Goal: Find specific page/section: Find specific page/section

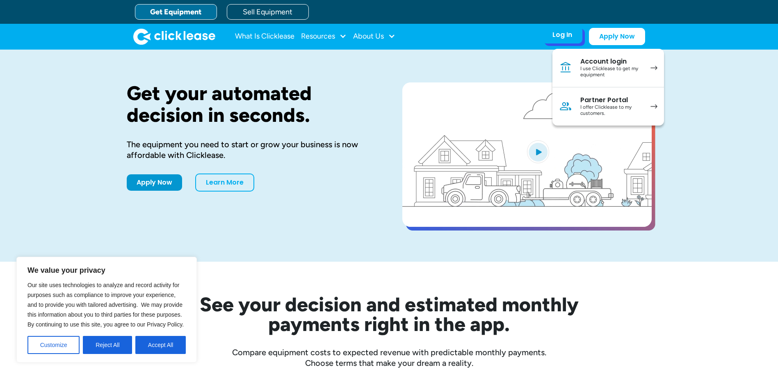
click at [590, 100] on div "Partner Portal" at bounding box center [612, 100] width 62 height 8
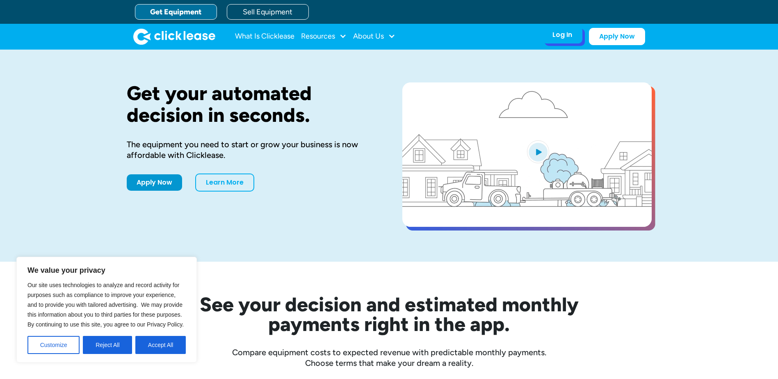
click at [381, 39] on div "Log In" at bounding box center [563, 35] width 20 height 8
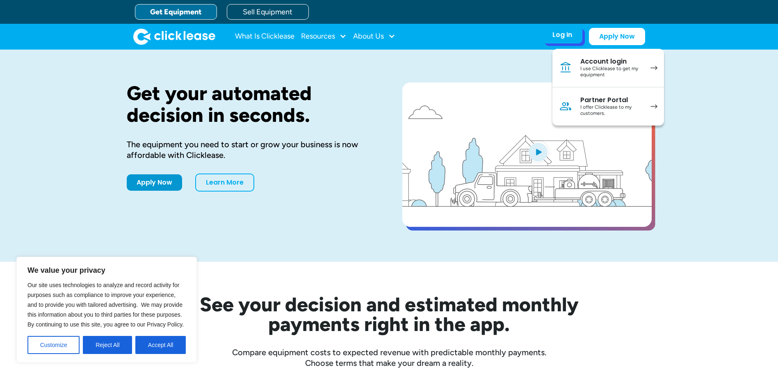
click at [381, 103] on div "Partner Portal" at bounding box center [612, 100] width 62 height 8
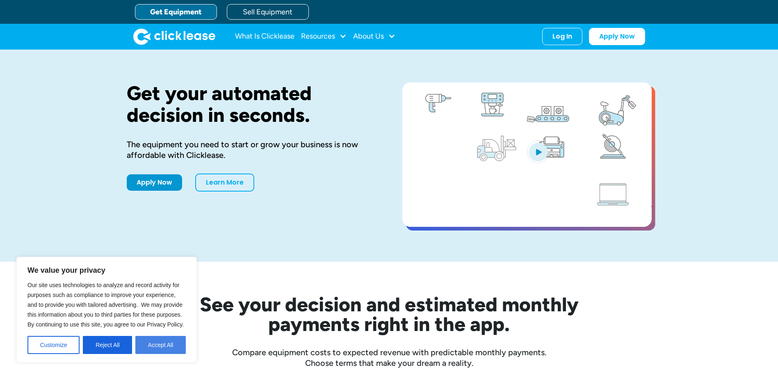
click at [159, 343] on button "Accept All" at bounding box center [160, 345] width 50 height 18
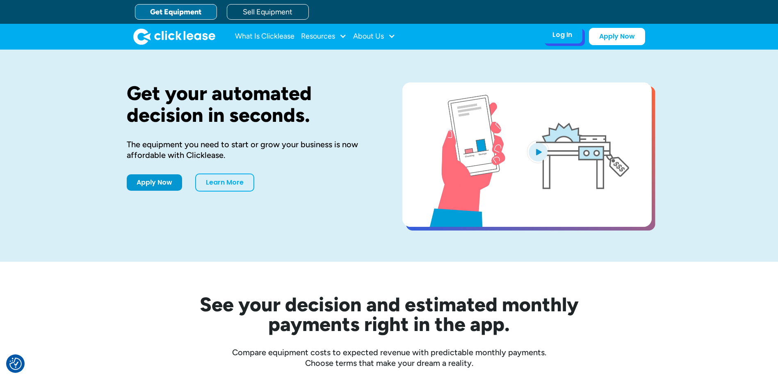
click at [561, 38] on div "Log In" at bounding box center [563, 35] width 20 height 8
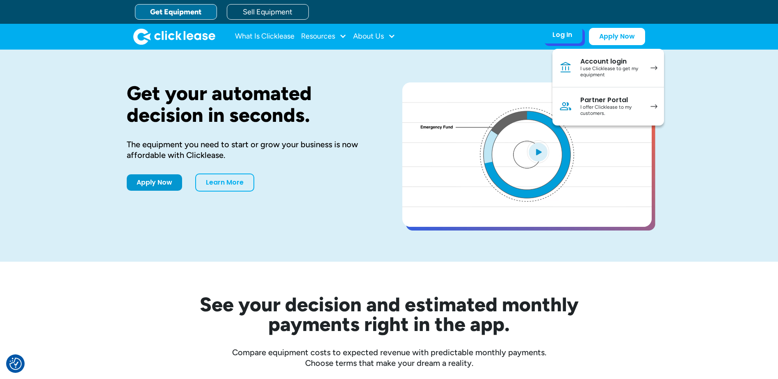
click at [597, 103] on div "Partner Portal" at bounding box center [612, 100] width 62 height 8
